Goal: Task Accomplishment & Management: Use online tool/utility

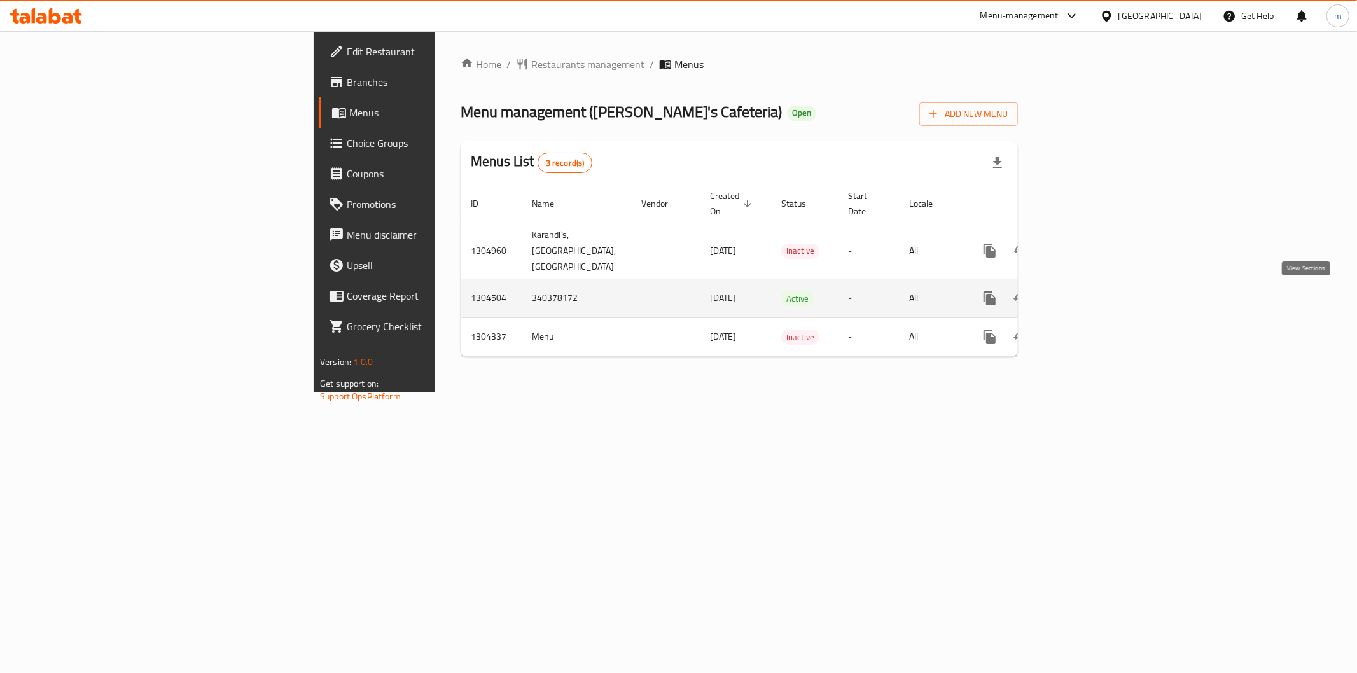
click at [1097, 296] on link "enhanced table" at bounding box center [1082, 298] width 31 height 31
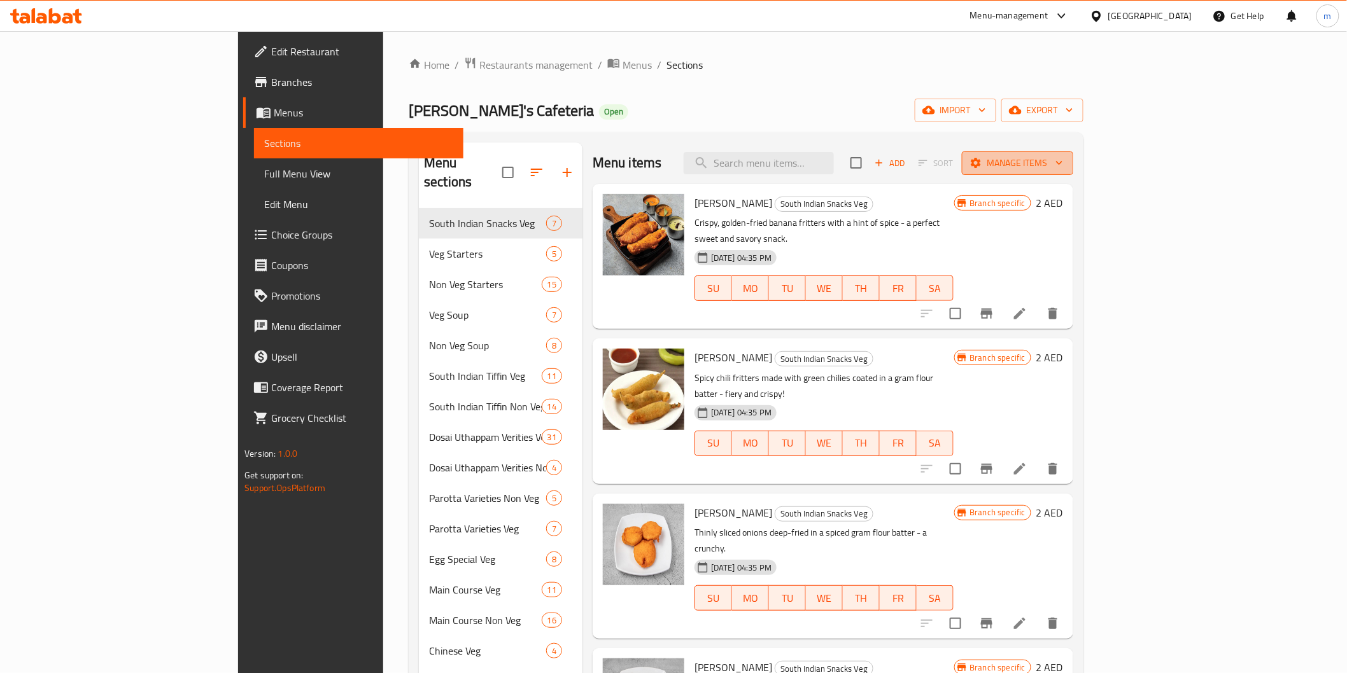
click at [1073, 154] on button "Manage items" at bounding box center [1017, 163] width 111 height 24
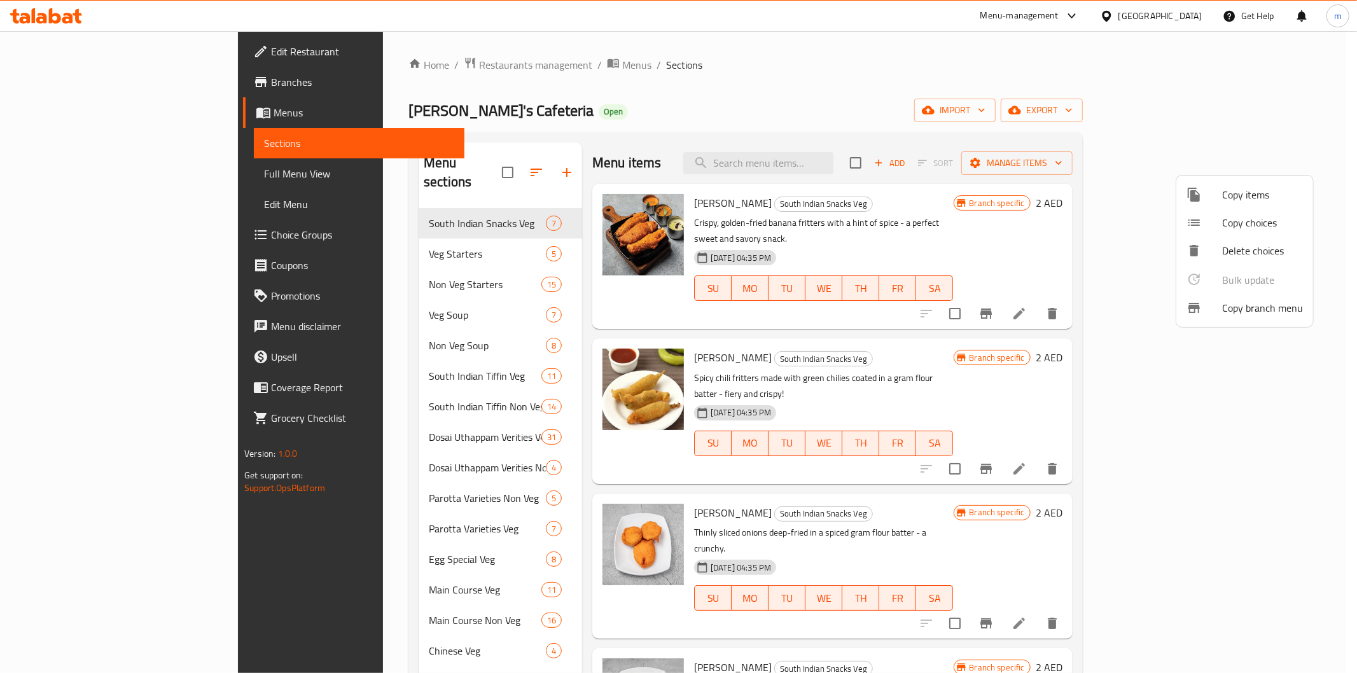
click at [1233, 312] on span "Copy branch menu" at bounding box center [1262, 307] width 81 height 15
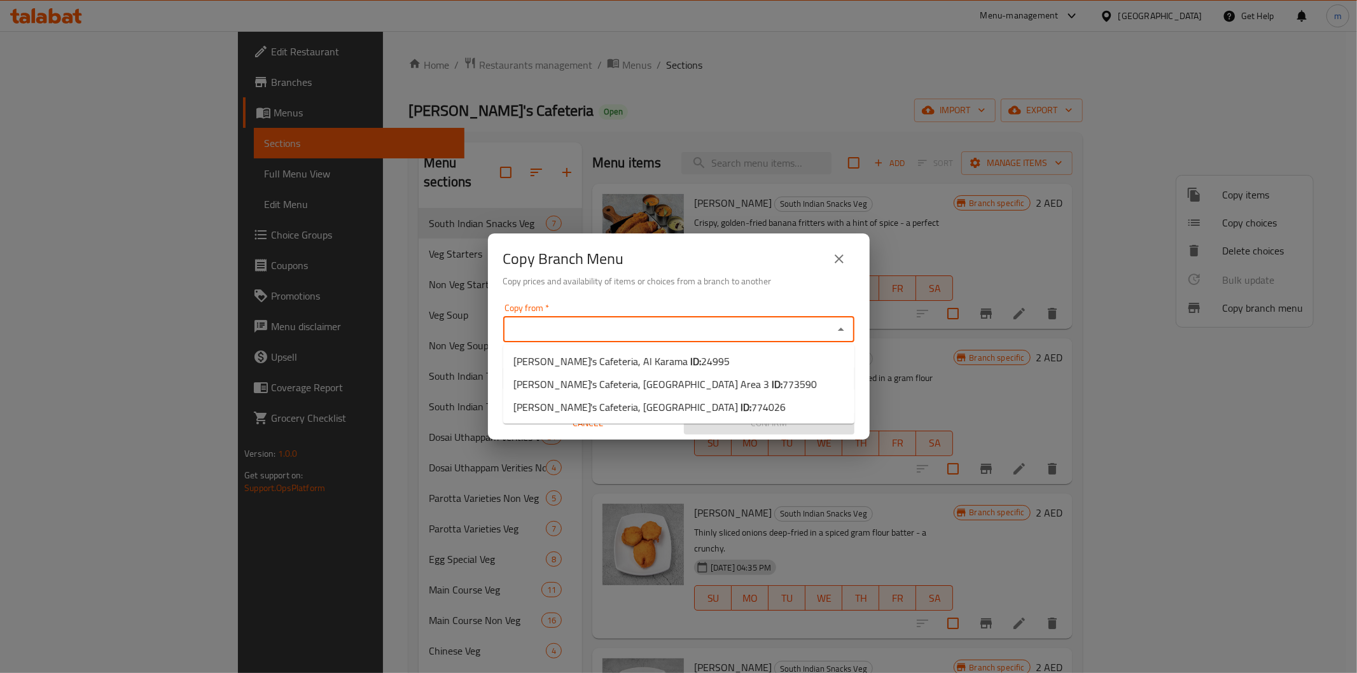
click at [697, 322] on input "Copy from   *" at bounding box center [668, 330] width 323 height 18
click at [646, 380] on span "[PERSON_NAME]'s Cafeteria, [GEOGRAPHIC_DATA] Area 3 ID: 773590" at bounding box center [666, 384] width 304 height 15
type input "[PERSON_NAME]'s Cafeteria, [GEOGRAPHIC_DATA] Area 3"
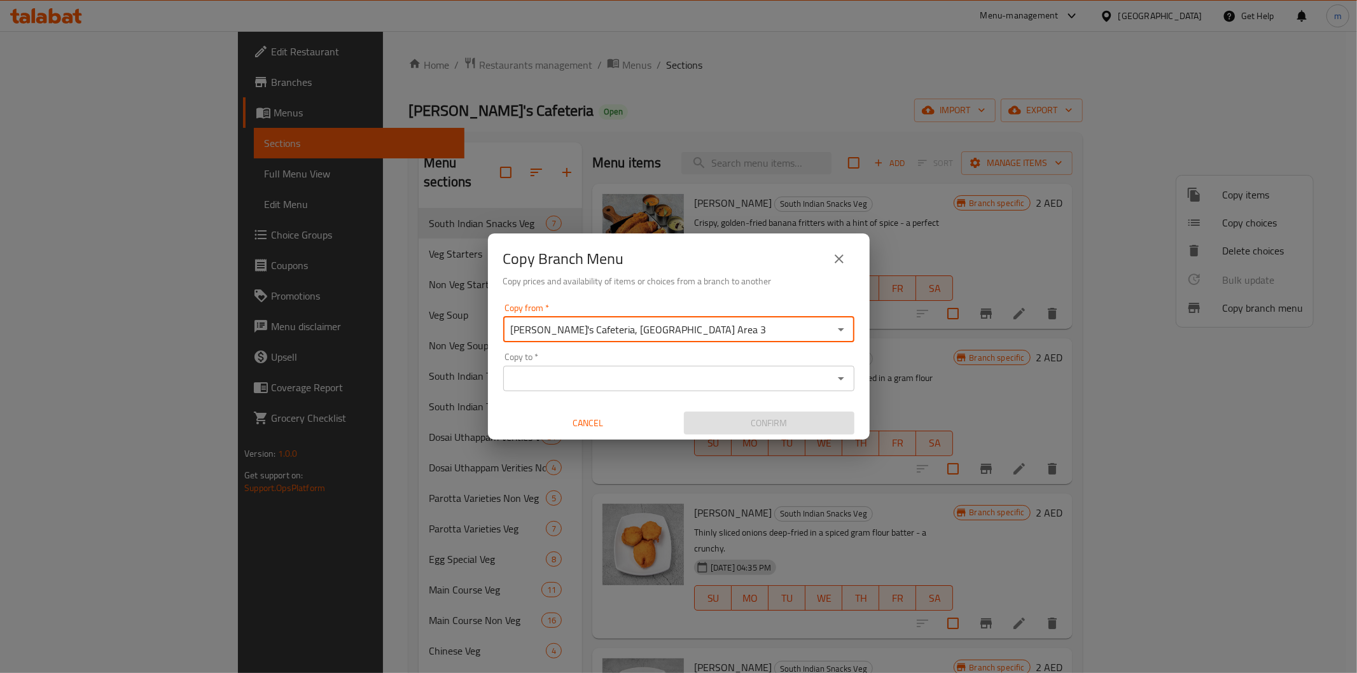
click at [660, 326] on input "[PERSON_NAME]'s Cafeteria, [GEOGRAPHIC_DATA] Area 3" at bounding box center [668, 330] width 323 height 18
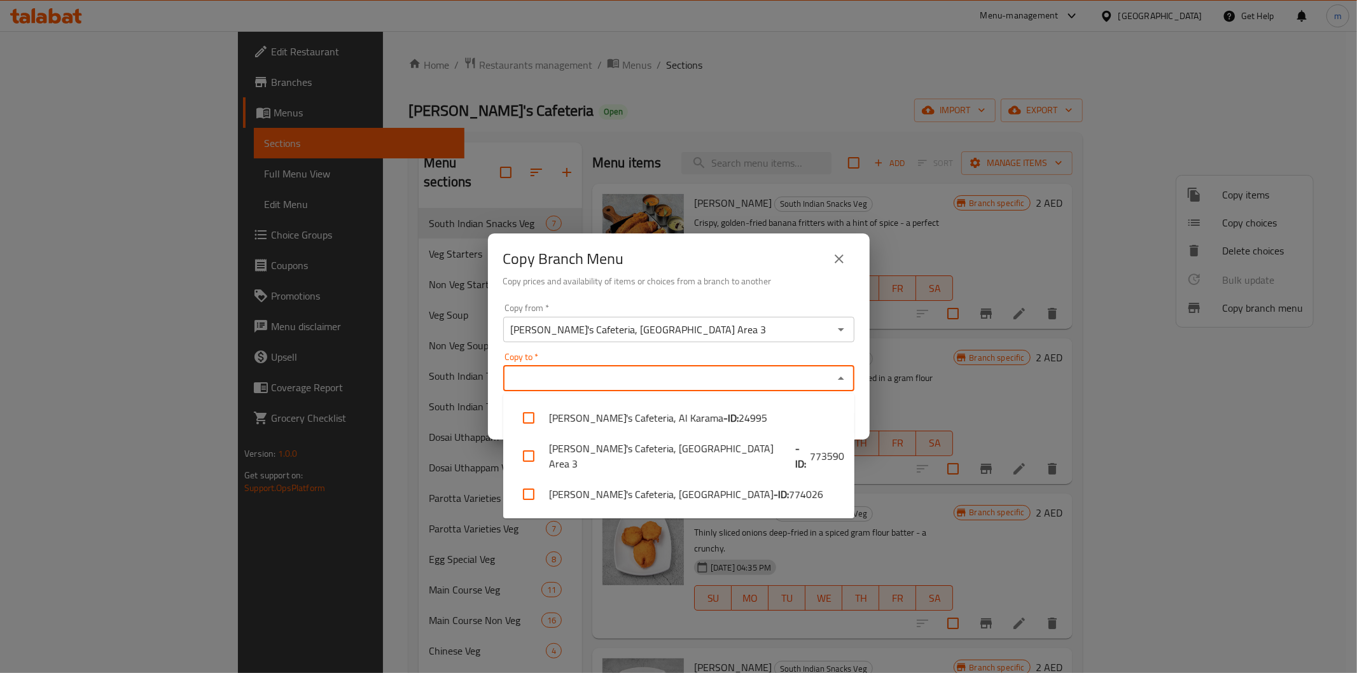
click at [711, 377] on input "Copy to   *" at bounding box center [668, 379] width 323 height 18
click at [774, 490] on b "- ID:" at bounding box center [781, 494] width 15 height 15
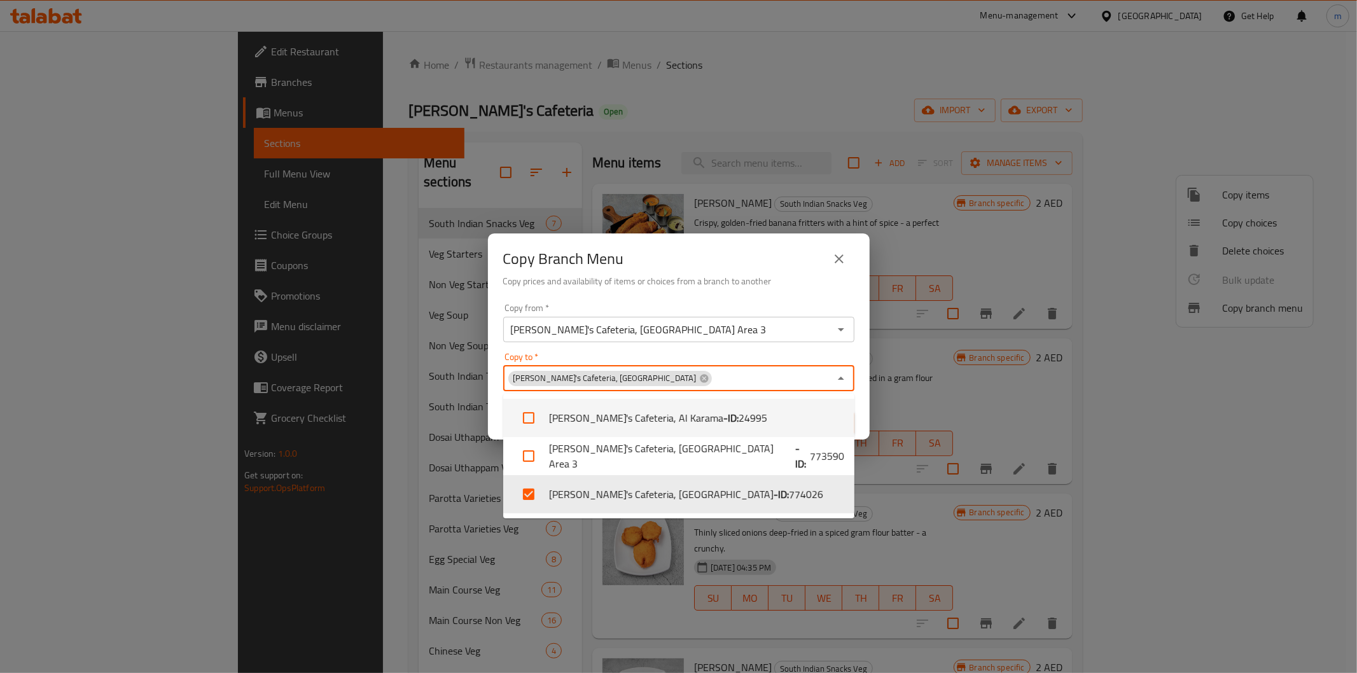
click at [774, 361] on div "Copy to   * [PERSON_NAME]'s Cafeteria, Discovery Gardens Copy to *" at bounding box center [678, 372] width 351 height 39
click at [772, 356] on div "Copy to   * [PERSON_NAME]'s Cafeteria, Discovery Gardens Copy to *" at bounding box center [678, 372] width 351 height 39
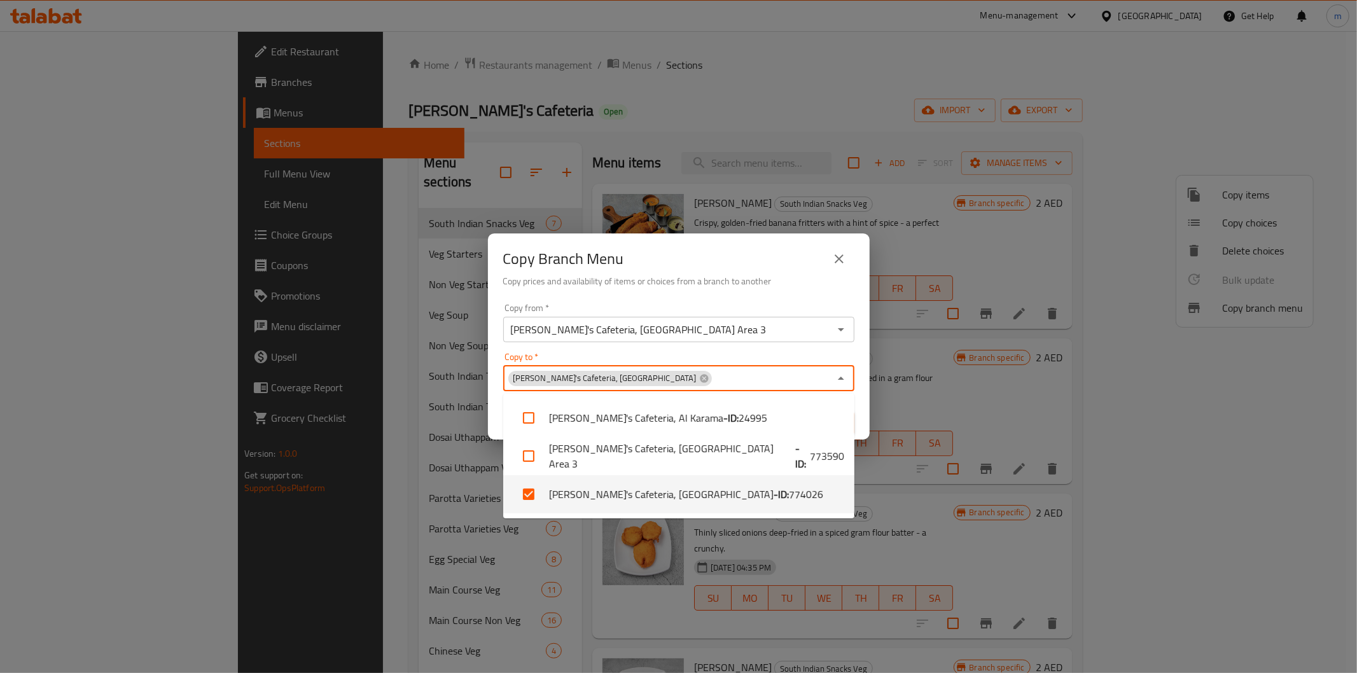
click at [601, 490] on li "[PERSON_NAME]'s Cafeteria, [GEOGRAPHIC_DATA] - ID: 774026" at bounding box center [678, 494] width 351 height 38
click at [590, 486] on li "[PERSON_NAME]'s Cafeteria, [GEOGRAPHIC_DATA] - ID: 774026" at bounding box center [678, 494] width 351 height 38
checkbox input "true"
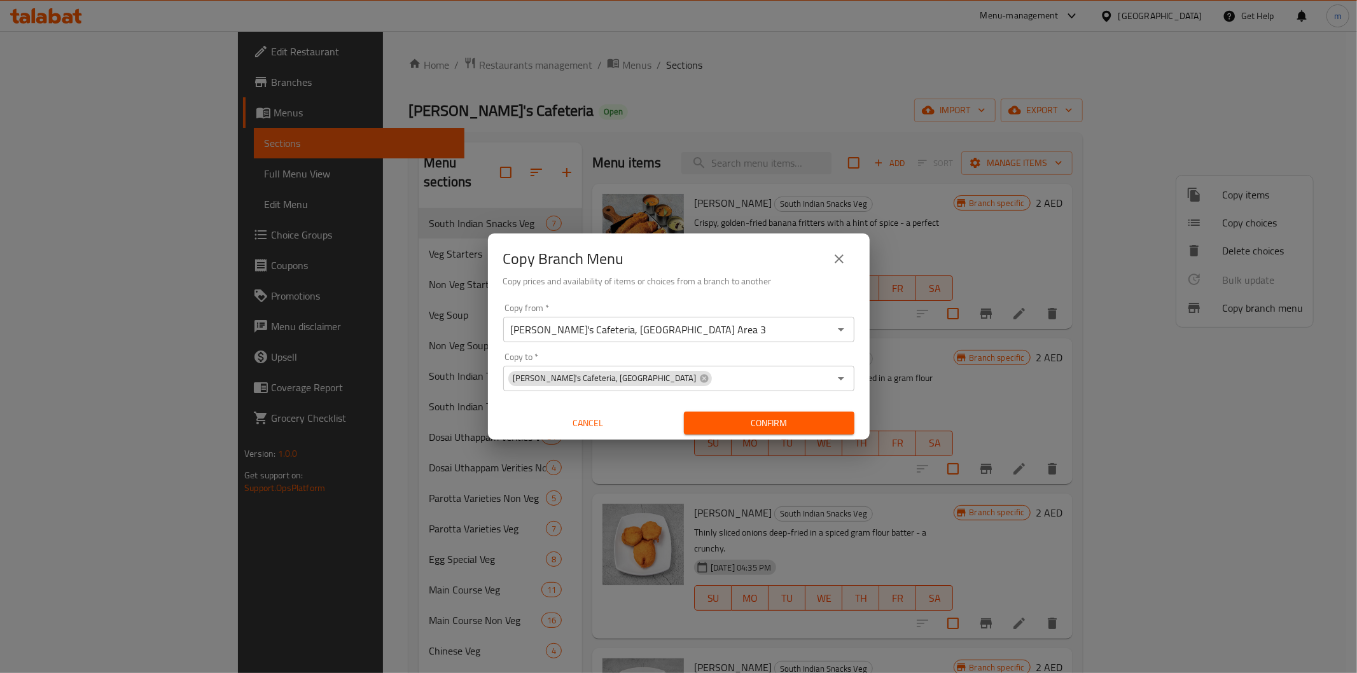
click at [414, 470] on div "Copy Branch Menu Copy prices and availability of items or choices from a branch…" at bounding box center [678, 336] width 1357 height 673
click at [773, 417] on span "Confirm" at bounding box center [769, 424] width 150 height 16
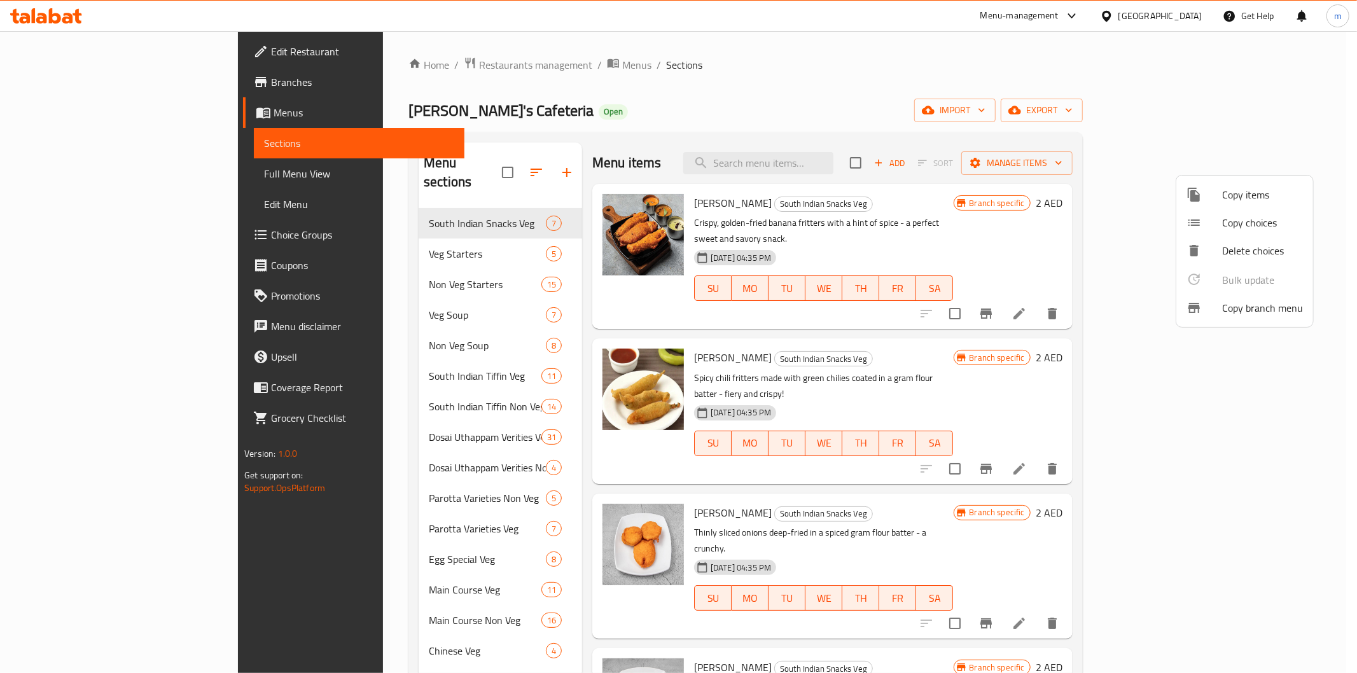
click at [71, 43] on div at bounding box center [678, 336] width 1357 height 673
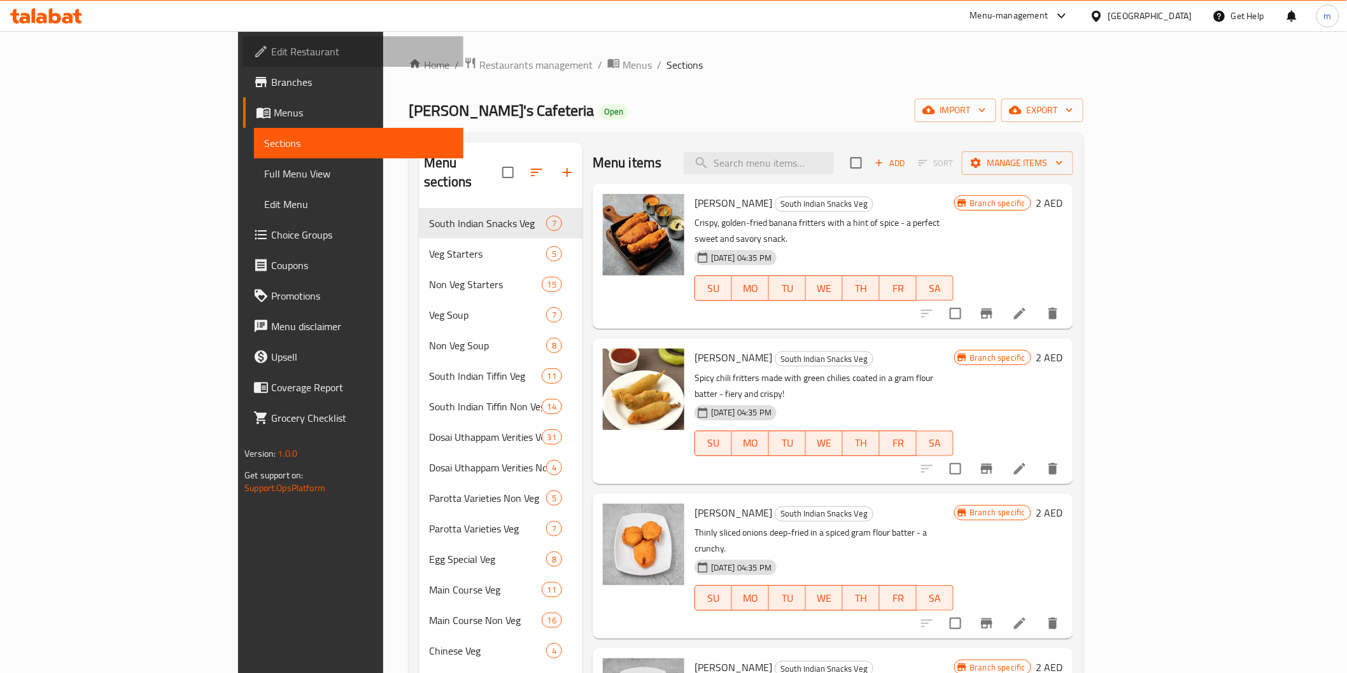
click at [271, 44] on span "Edit Restaurant" at bounding box center [361, 51] width 181 height 15
